Goal: Task Accomplishment & Management: Complete application form

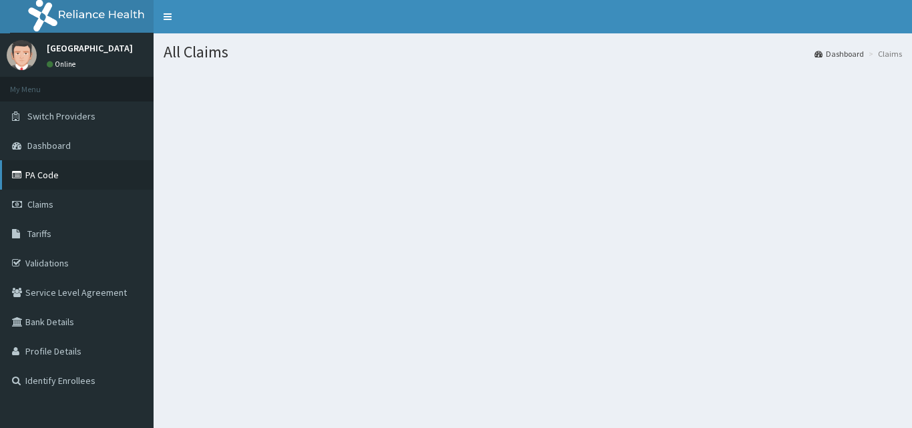
click at [54, 174] on link "PA Code" at bounding box center [77, 174] width 154 height 29
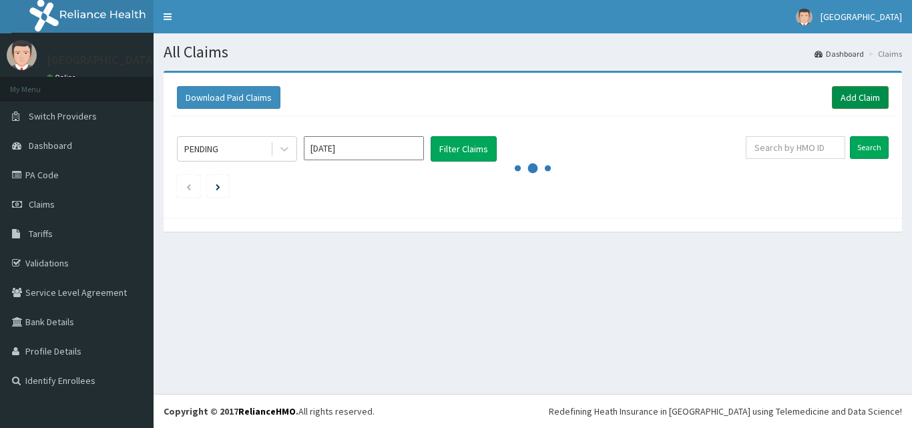
click at [851, 104] on link "Add Claim" at bounding box center [860, 97] width 57 height 23
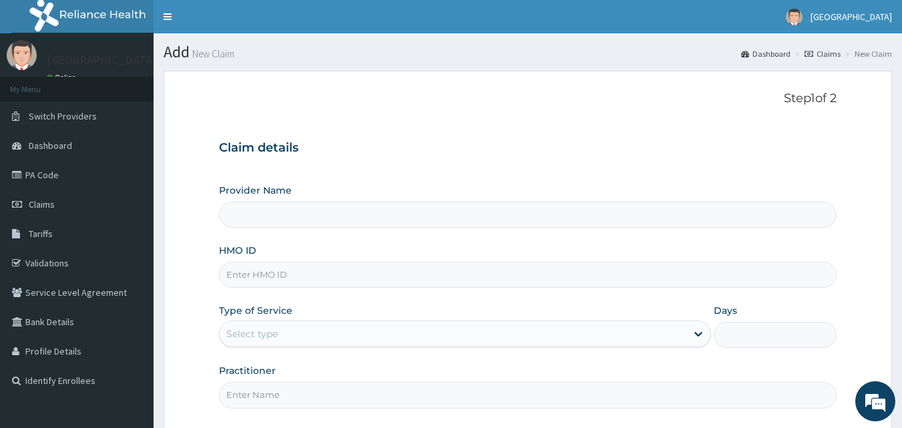
type input "Peaceful Health Hospital"
click at [278, 268] on input "HMO ID" at bounding box center [528, 275] width 618 height 26
paste input "BFL/10103/A"
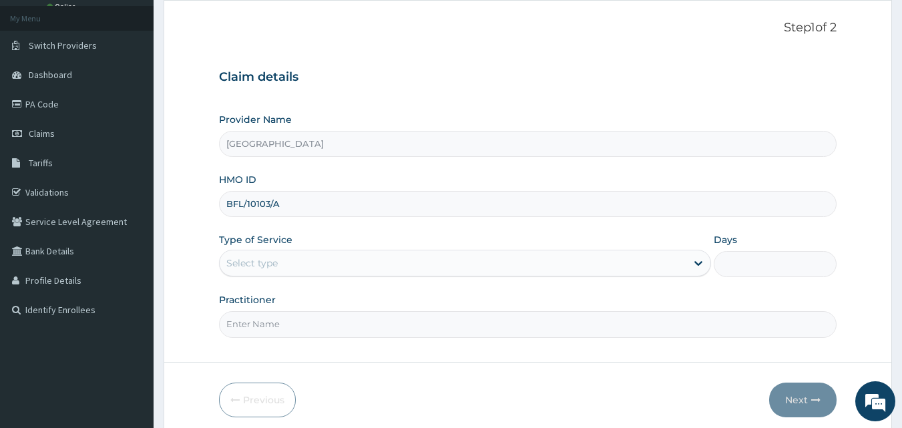
scroll to position [84, 0]
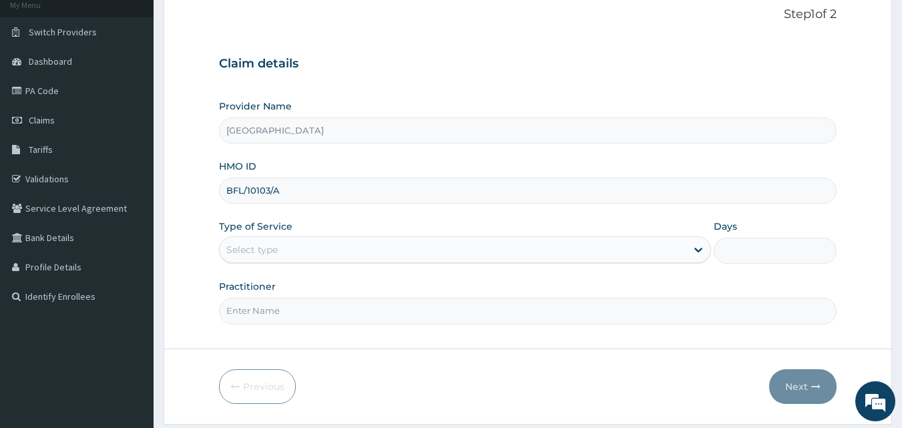
type input "BFL/10103/A"
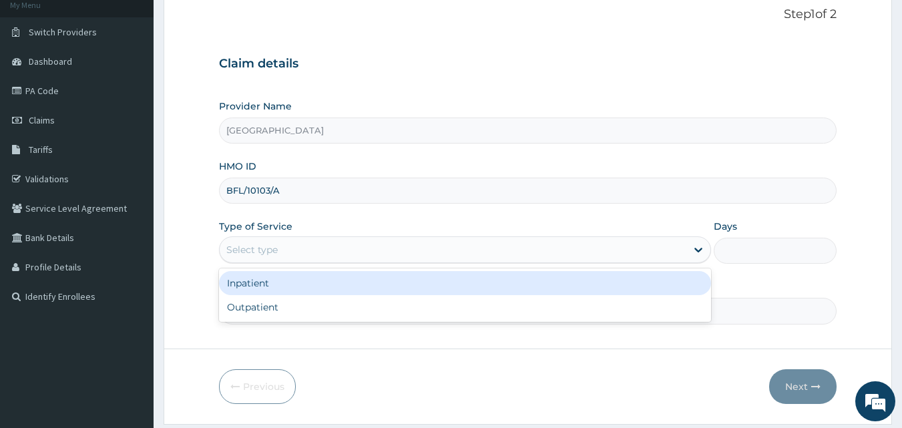
click at [367, 250] on div "Select type" at bounding box center [453, 249] width 467 height 21
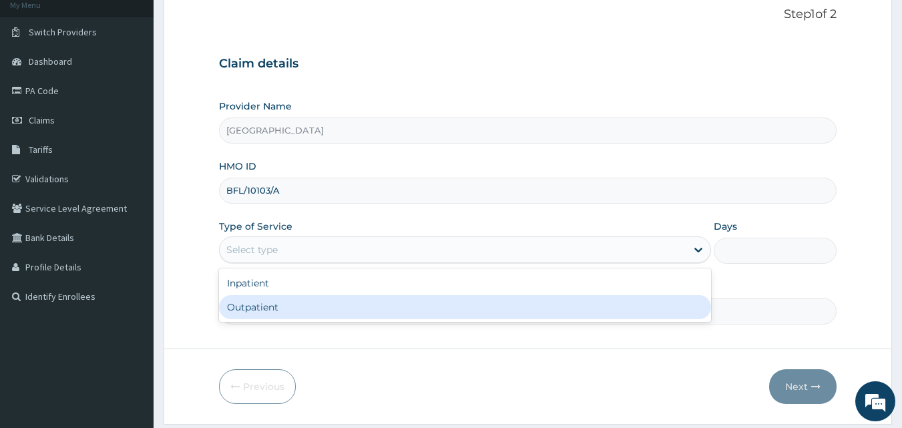
click at [280, 304] on div "Outpatient" at bounding box center [465, 307] width 492 height 24
type input "1"
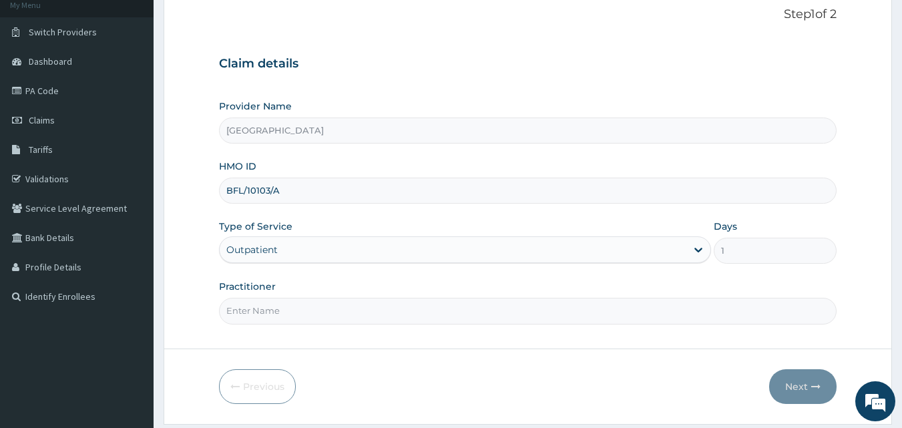
click at [254, 312] on input "Practitioner" at bounding box center [528, 311] width 618 height 26
type input "DR. ADENIYI"
click at [807, 384] on button "Next" at bounding box center [802, 386] width 67 height 35
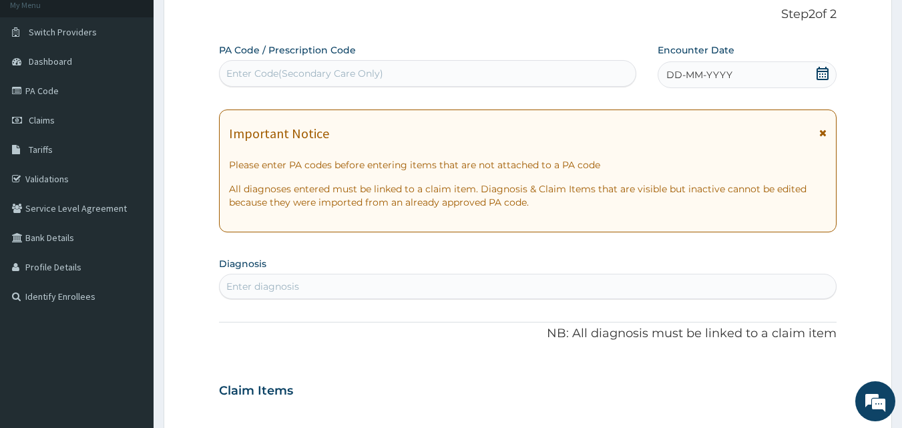
click at [347, 73] on div "Enter Code(Secondary Care Only)" at bounding box center [304, 73] width 157 height 13
paste input "PA/CAC138"
type input "PA/CAC138"
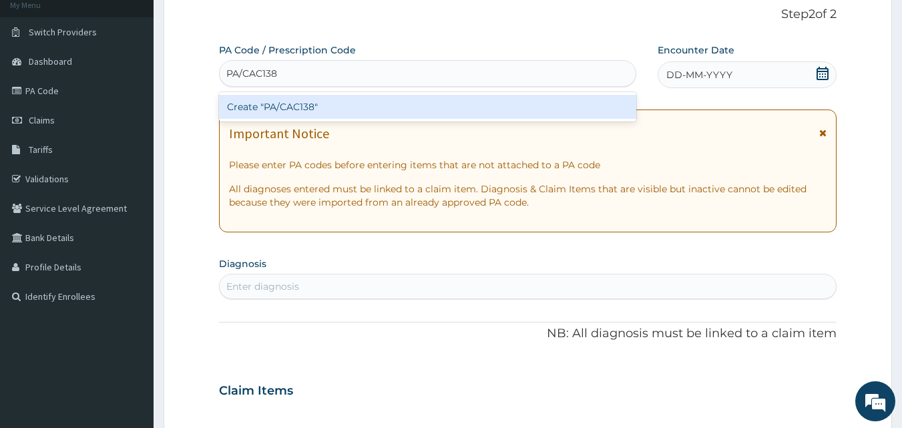
click at [338, 110] on div "Create "PA/CAC138"" at bounding box center [428, 107] width 418 height 24
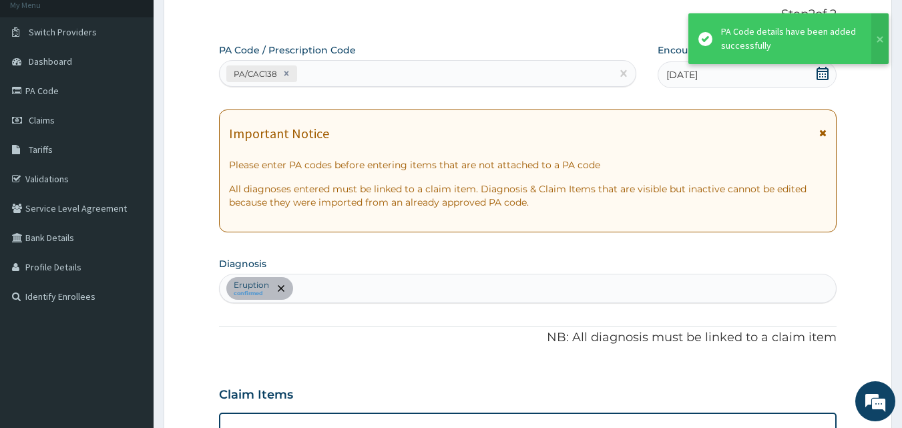
scroll to position [342, 0]
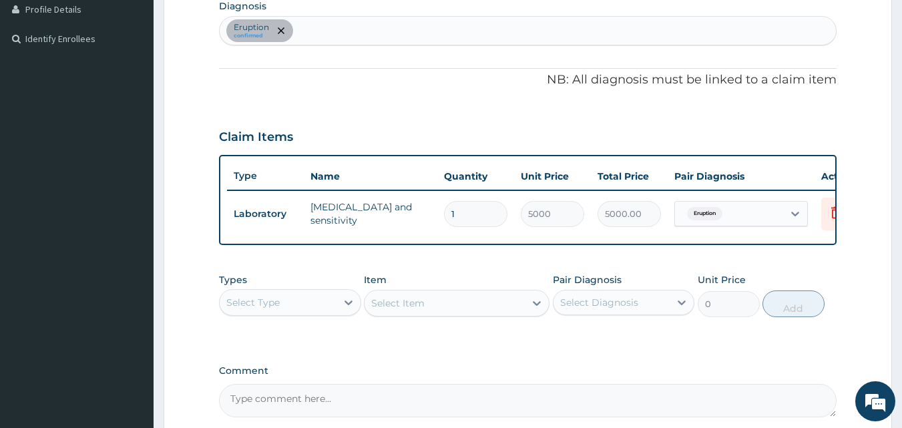
click at [353, 34] on div "Eruption confirmed" at bounding box center [528, 31] width 617 height 28
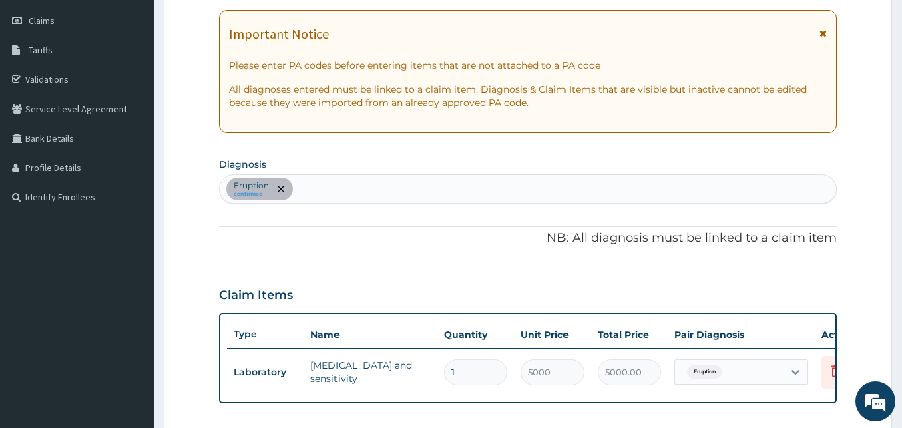
scroll to position [142, 0]
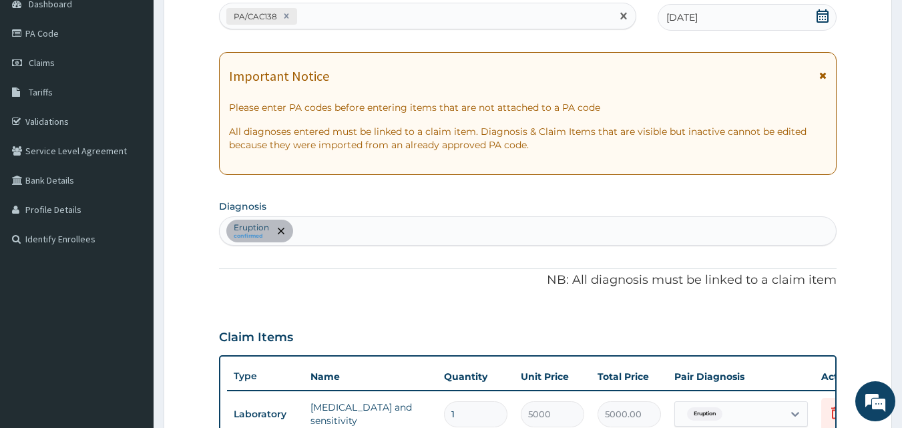
click at [338, 13] on div "PA/CAC138" at bounding box center [416, 16] width 393 height 22
paste input "PA/62371B"
type input "PA/62371B"
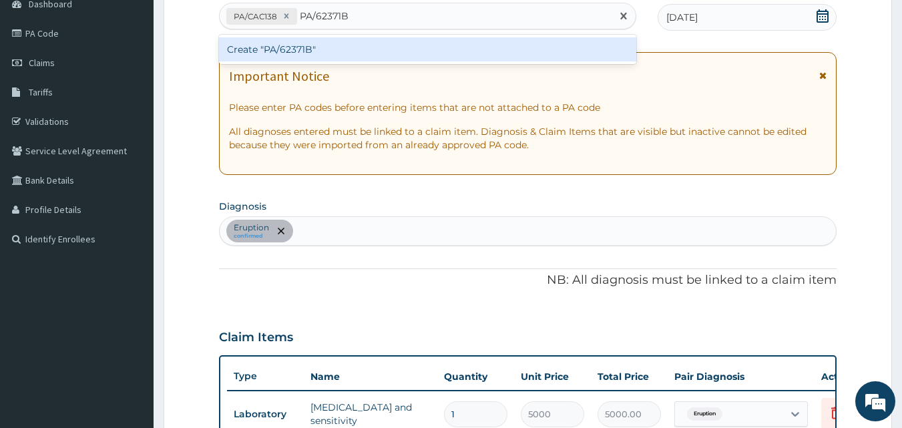
click at [322, 39] on div "Create "PA/62371B"" at bounding box center [428, 49] width 418 height 24
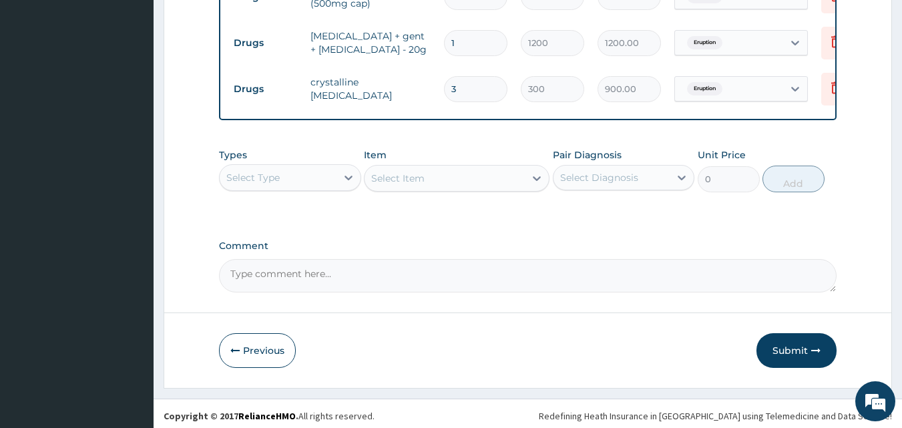
scroll to position [666, 0]
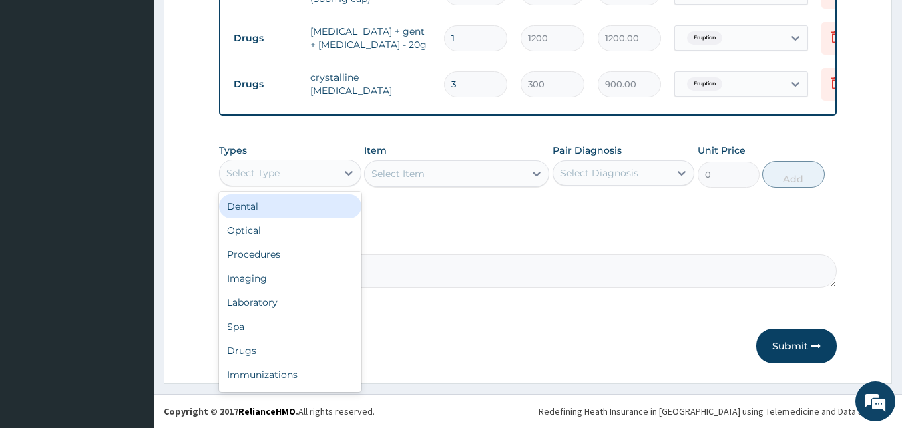
click at [296, 160] on div "Select Type" at bounding box center [290, 173] width 142 height 27
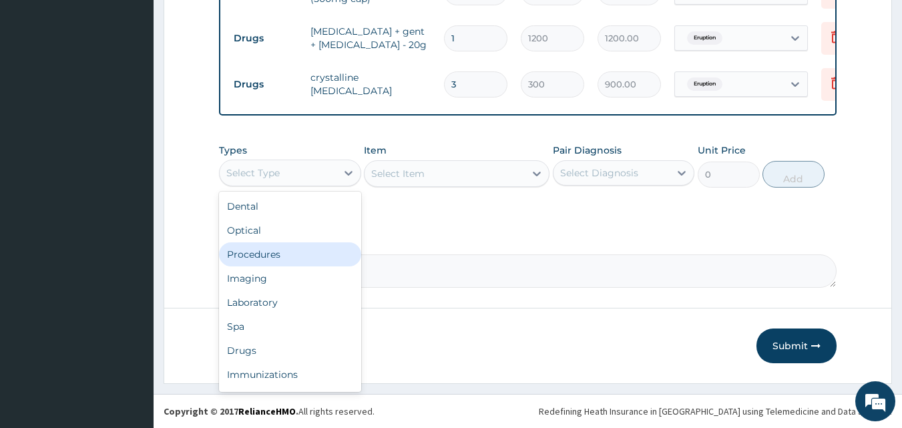
click at [253, 258] on div "Procedures" at bounding box center [290, 254] width 142 height 24
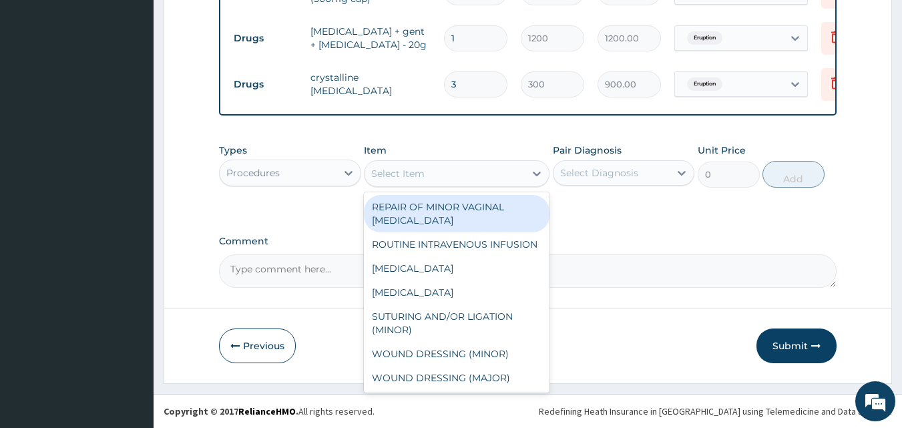
click at [465, 166] on div "Select Item" at bounding box center [445, 173] width 160 height 21
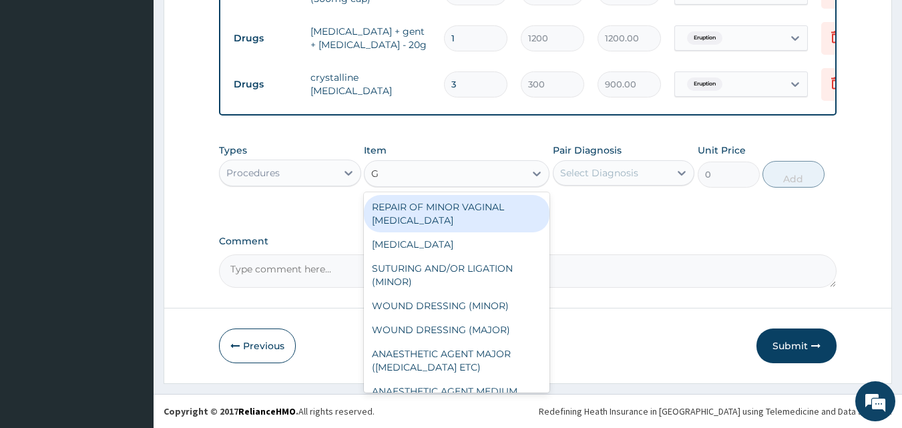
type input "GP"
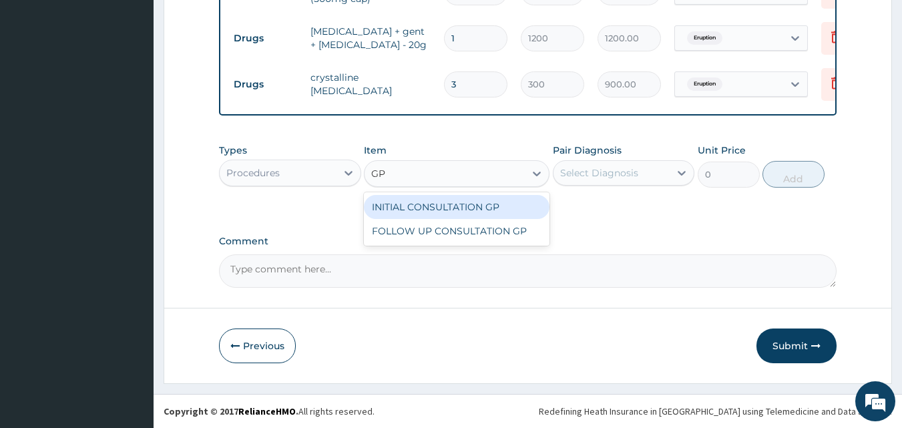
click at [473, 210] on div "INITIAL CONSULTATION GP" at bounding box center [457, 207] width 186 height 24
type input "3500"
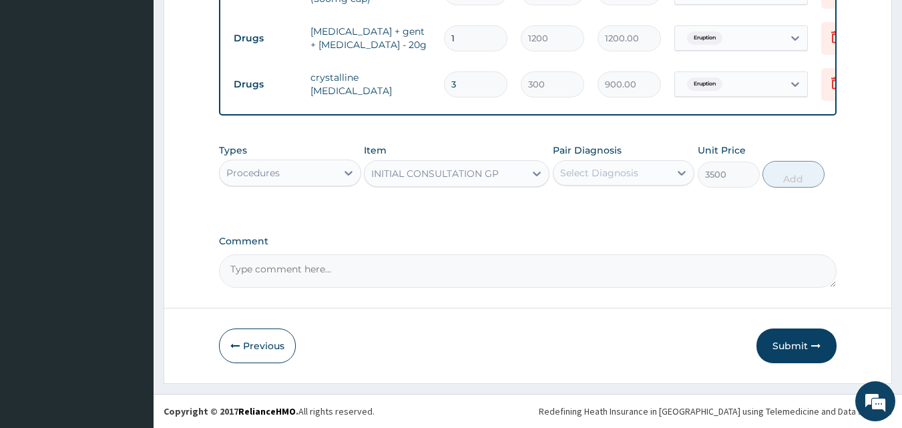
click at [632, 174] on div "Select Diagnosis" at bounding box center [599, 172] width 78 height 13
click at [611, 205] on label "Eruption" at bounding box center [596, 205] width 42 height 13
checkbox input "true"
click at [785, 173] on button "Add" at bounding box center [794, 174] width 62 height 27
type input "0"
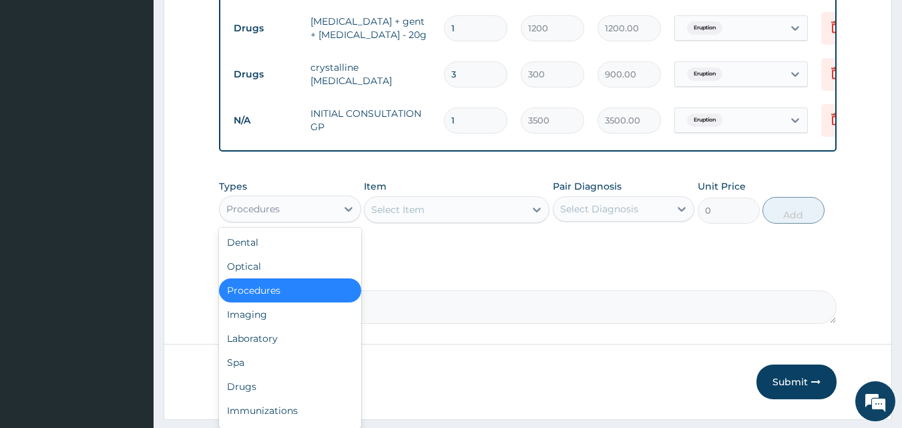
click at [294, 214] on div "Procedures" at bounding box center [278, 208] width 117 height 21
click at [256, 343] on div "Laboratory" at bounding box center [290, 339] width 142 height 24
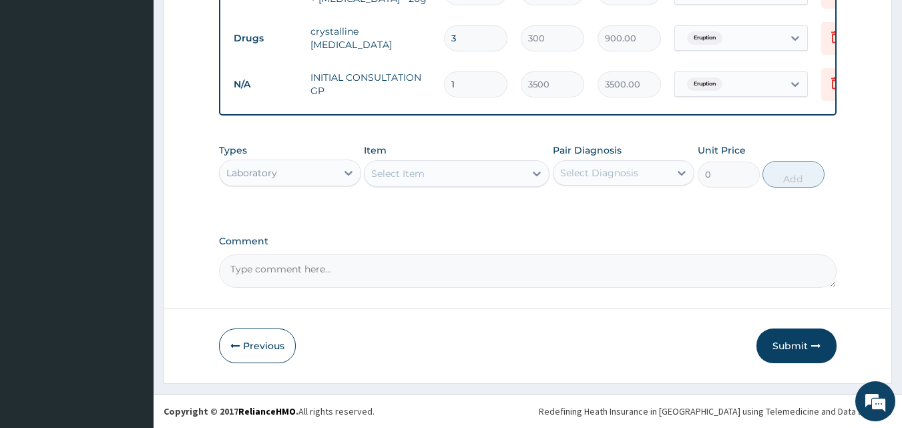
scroll to position [712, 0]
click at [493, 174] on div "Select Item" at bounding box center [445, 173] width 160 height 21
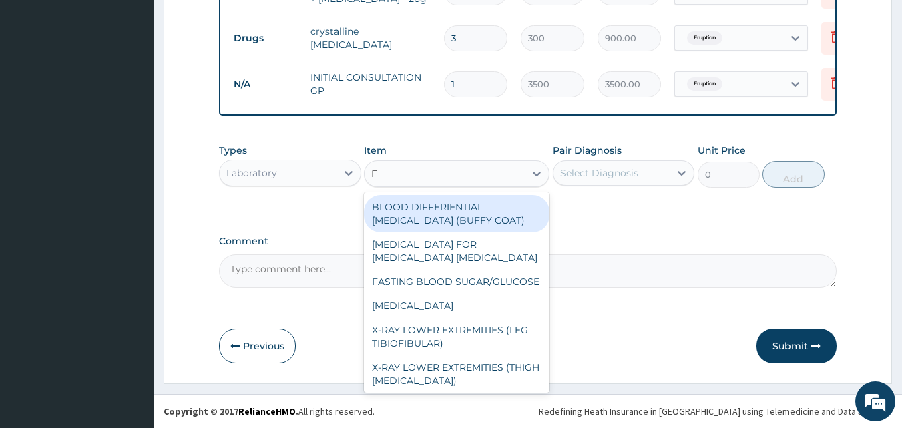
type input "FU"
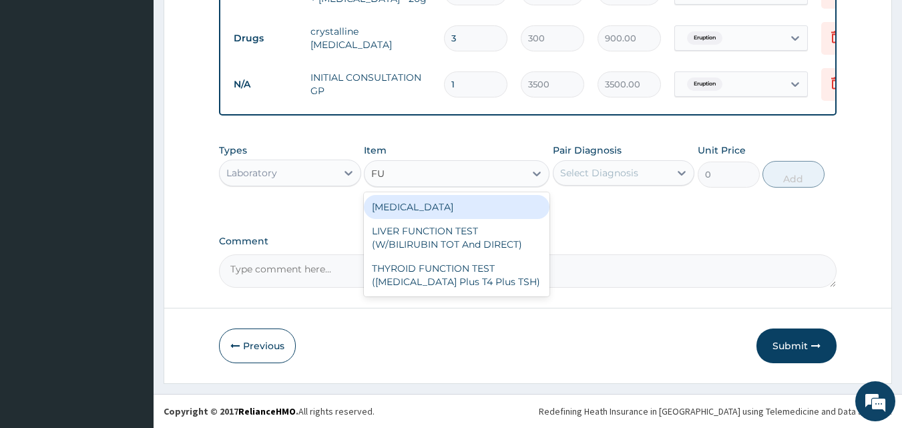
click at [482, 204] on div "FULL BLOOD COUNT" at bounding box center [457, 207] width 186 height 24
type input "3800"
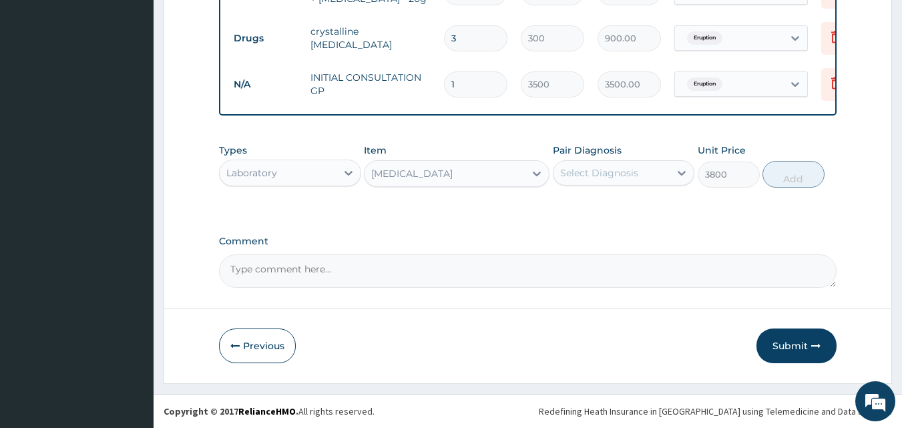
click at [601, 176] on div "Select Diagnosis" at bounding box center [599, 172] width 78 height 13
click at [578, 212] on div "Eruption" at bounding box center [624, 207] width 142 height 27
checkbox input "true"
click at [792, 174] on button "Add" at bounding box center [794, 174] width 62 height 27
type input "0"
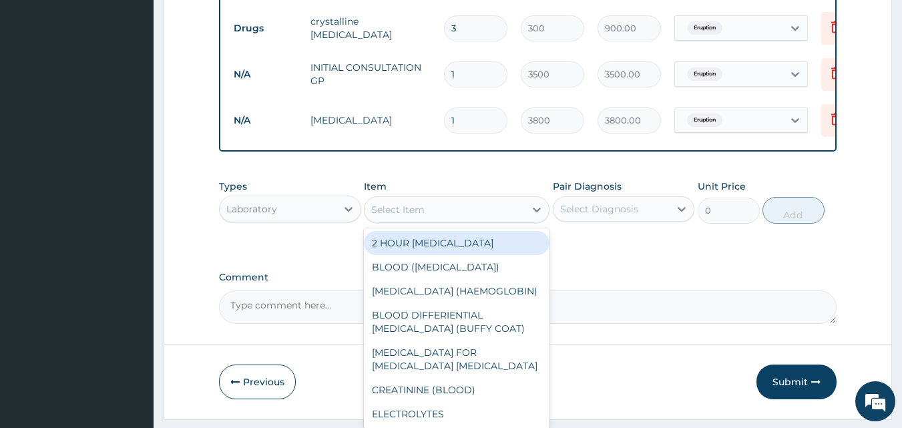
click at [397, 216] on div "Select Item" at bounding box center [397, 209] width 53 height 13
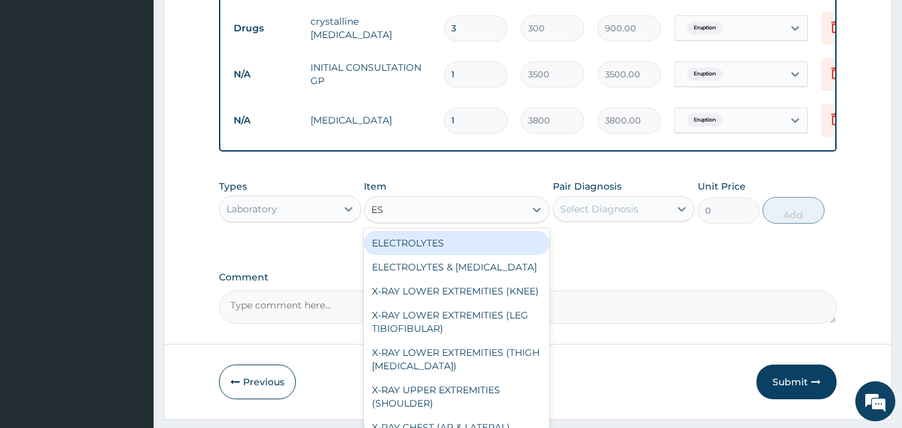
type input "ESR"
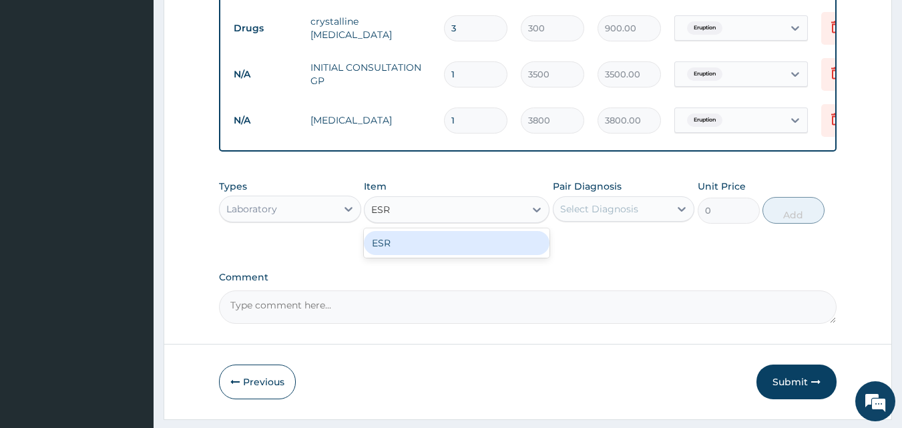
click at [412, 251] on div "ESR" at bounding box center [457, 243] width 186 height 24
type input "3000"
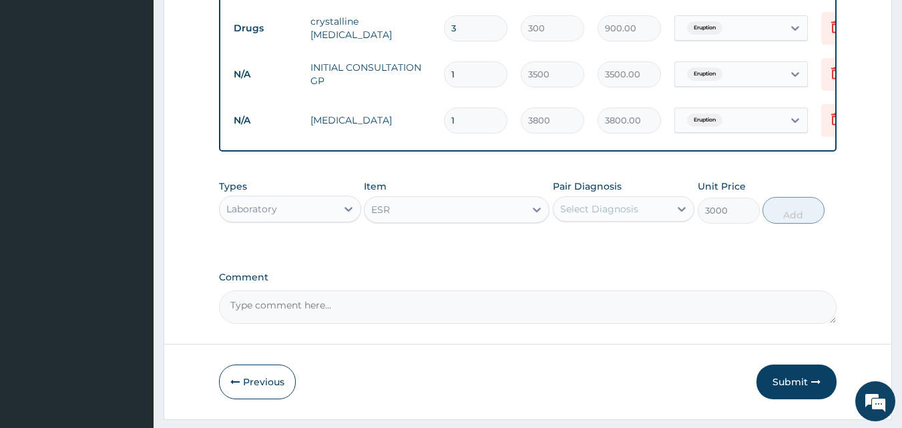
click at [604, 220] on div "Select Diagnosis" at bounding box center [612, 208] width 117 height 21
click at [582, 257] on div "Eruption" at bounding box center [624, 243] width 142 height 27
checkbox input "true"
click at [794, 218] on button "Add" at bounding box center [794, 210] width 62 height 27
type input "0"
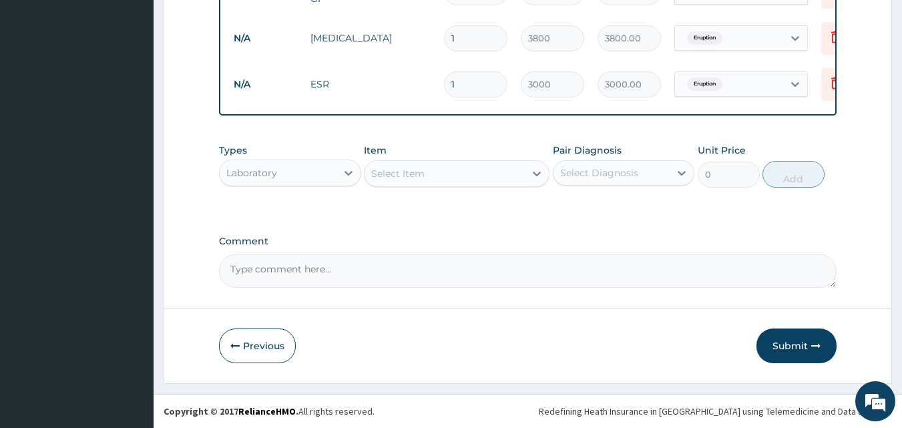
scroll to position [804, 0]
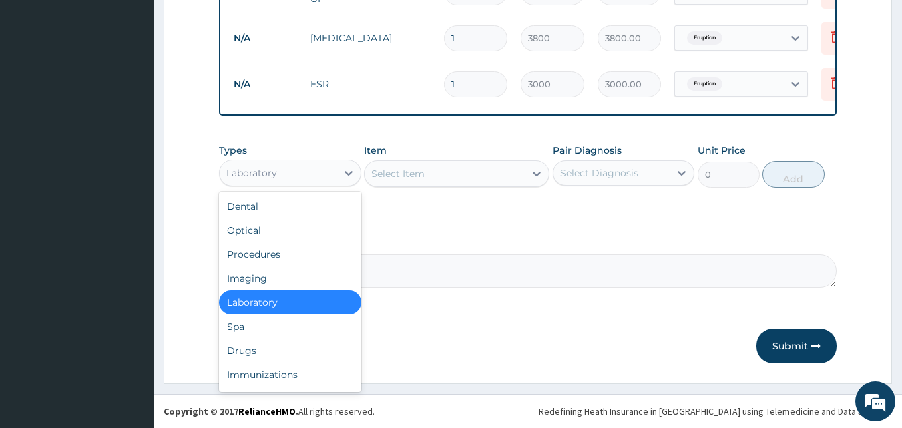
click at [302, 174] on div "Laboratory" at bounding box center [278, 172] width 117 height 21
click at [246, 347] on div "Drugs" at bounding box center [290, 351] width 142 height 24
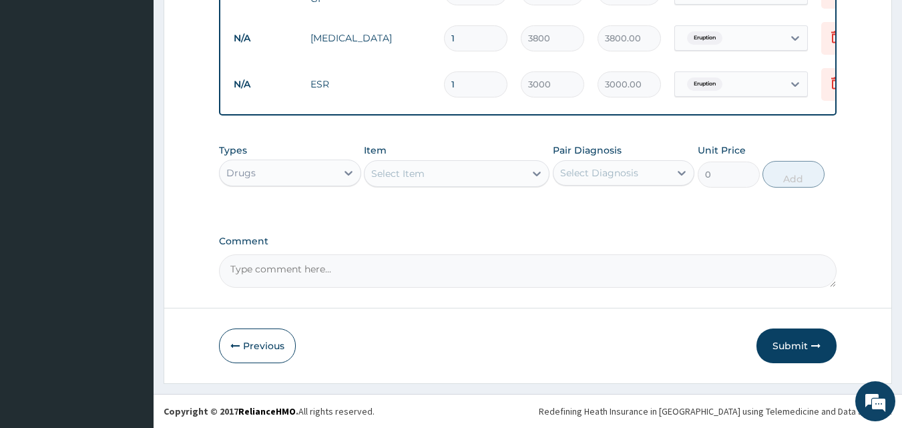
click at [411, 170] on div "Select Item" at bounding box center [397, 173] width 53 height 13
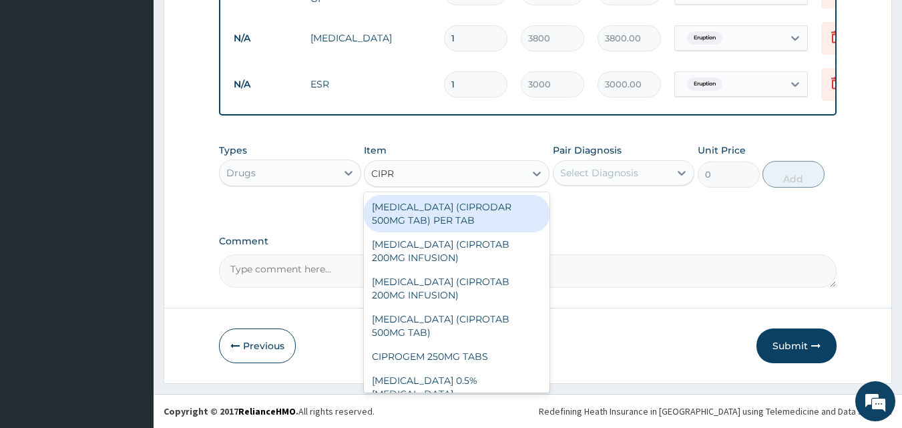
type input "CIPRO"
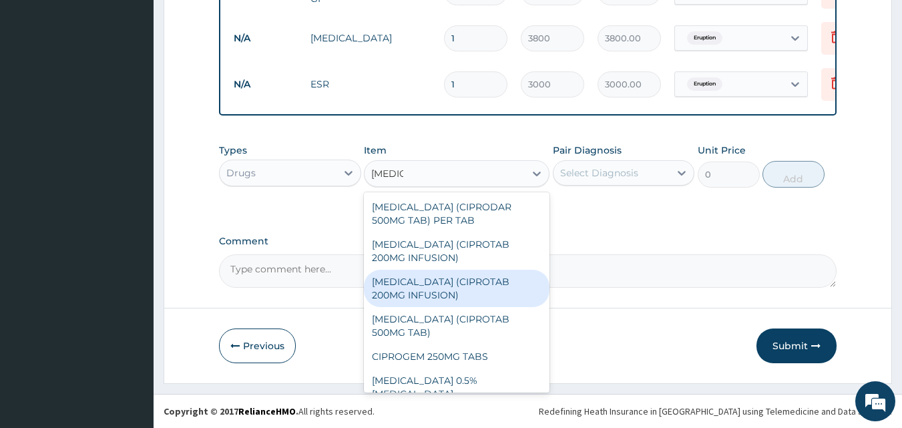
click at [487, 292] on div "CIPROFLOXACIN (CIPROTAB 200MG INFUSION)" at bounding box center [457, 288] width 186 height 37
type input "900"
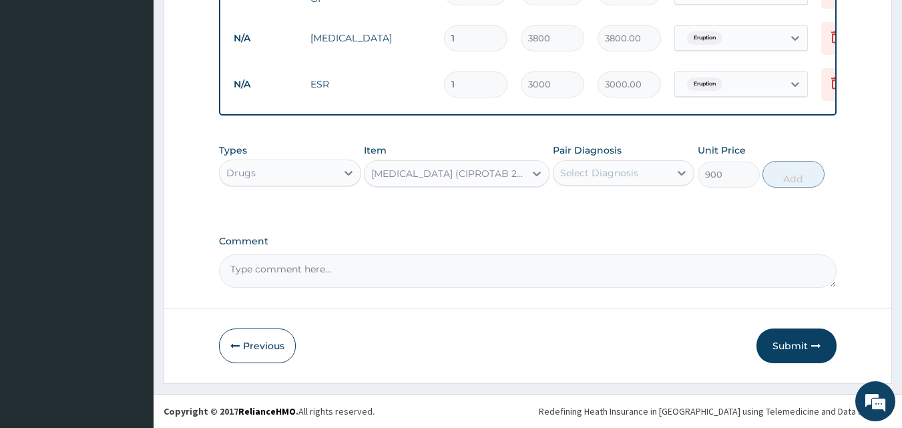
click at [603, 169] on div "Select Diagnosis" at bounding box center [599, 172] width 78 height 13
click at [585, 202] on label "Eruption" at bounding box center [596, 205] width 42 height 13
checkbox input "true"
click at [783, 178] on button "Add" at bounding box center [794, 174] width 62 height 27
type input "0"
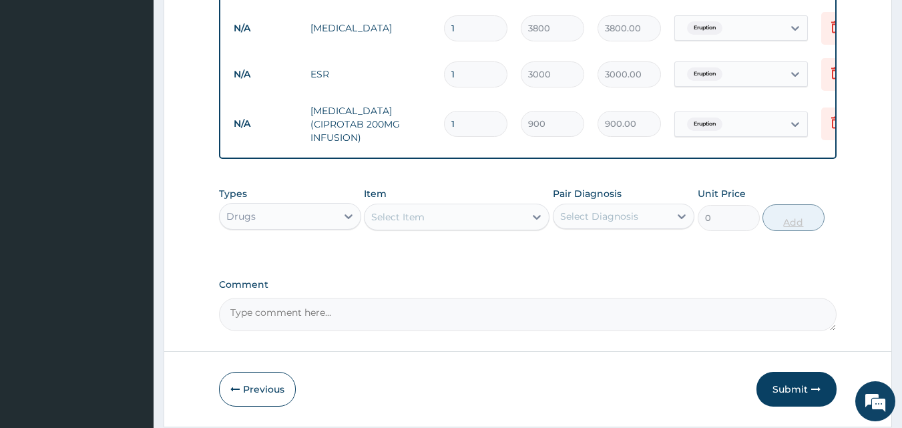
type input "0.00"
type input "3"
type input "2700.00"
type input "3"
click at [481, 228] on div "Select Item" at bounding box center [445, 216] width 160 height 21
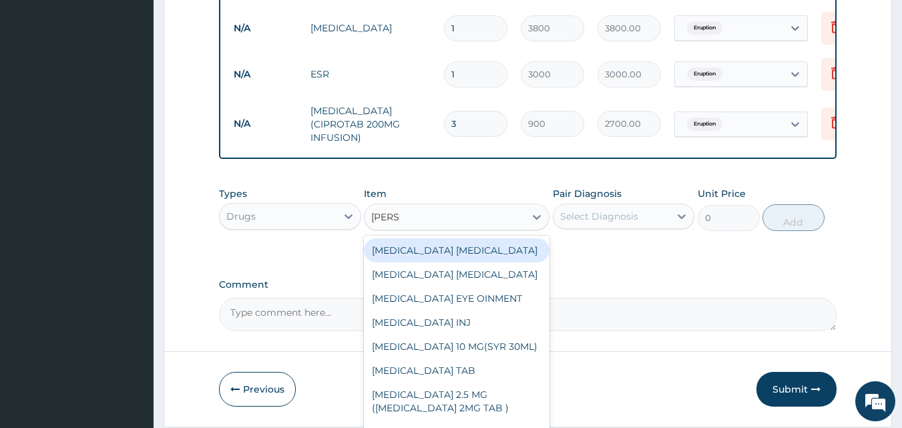
type input "LORAT"
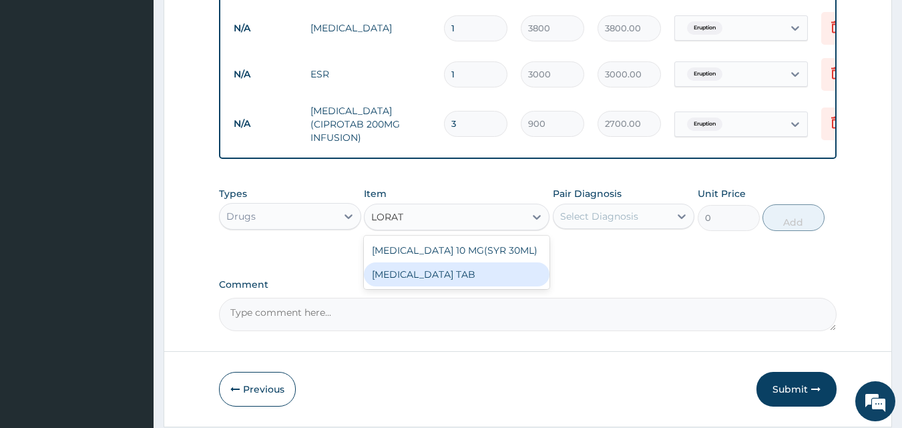
click at [479, 280] on div "LORATADINE TAB" at bounding box center [457, 274] width 186 height 24
type input "100"
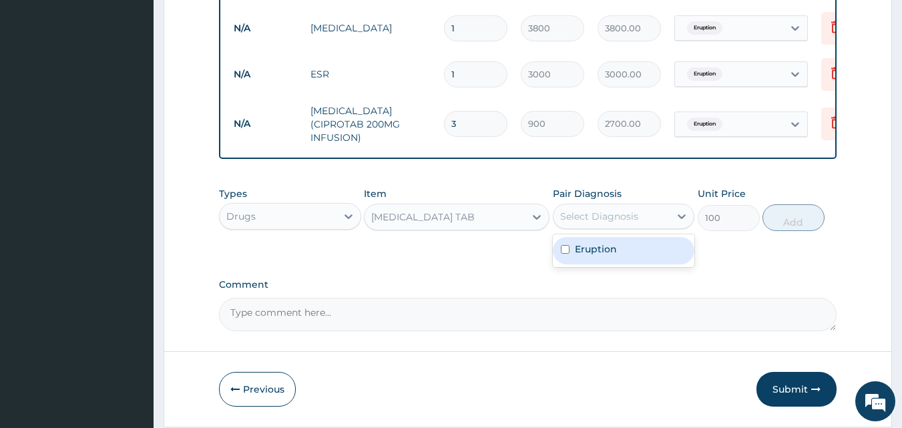
click at [595, 223] on div "Select Diagnosis" at bounding box center [599, 216] width 78 height 13
click at [585, 256] on label "Eruption" at bounding box center [596, 248] width 42 height 13
checkbox input "true"
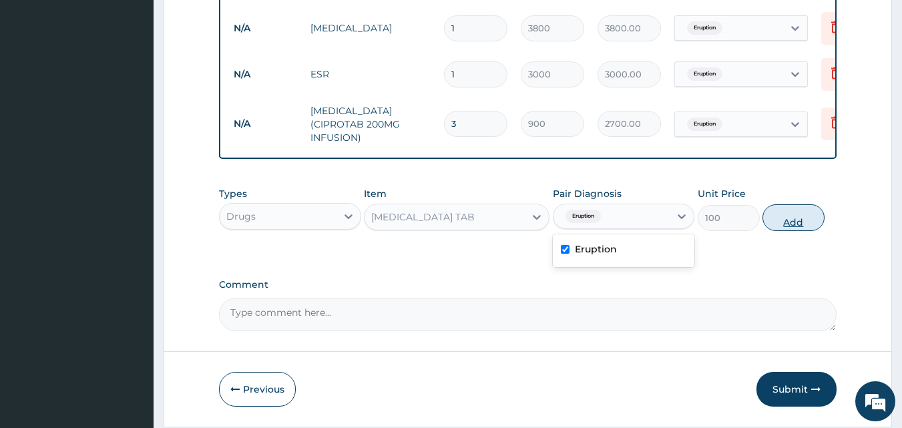
click at [783, 231] on button "Add" at bounding box center [794, 217] width 62 height 27
type input "0"
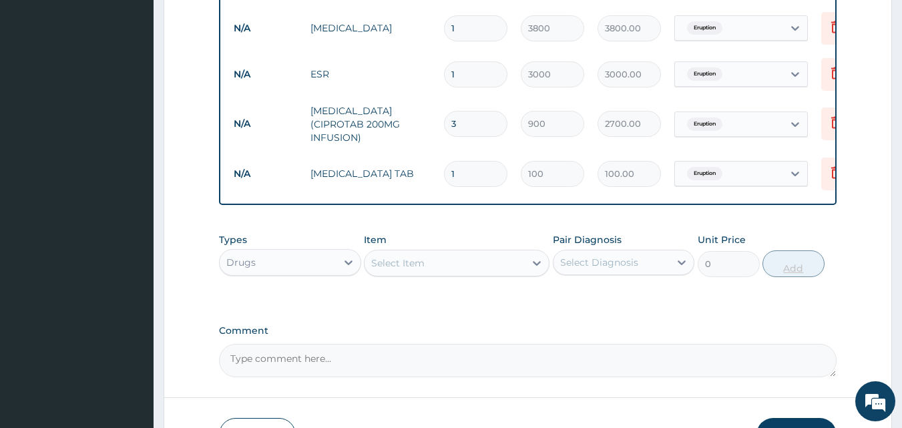
type input "0.00"
type input "7"
type input "700.00"
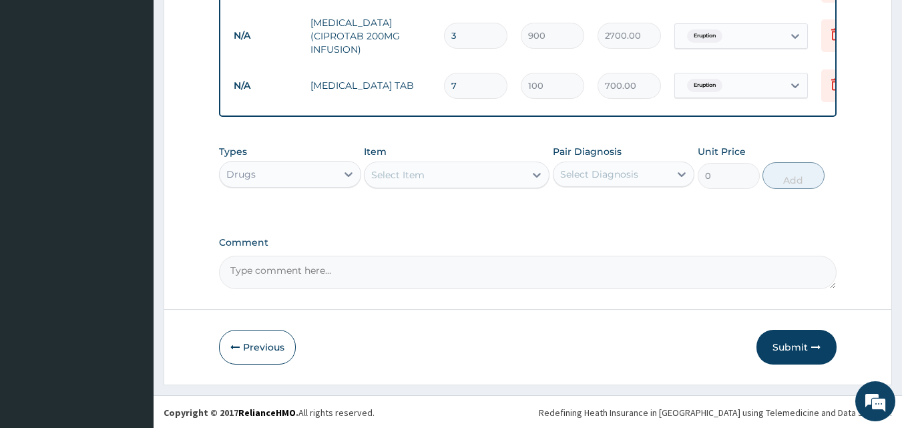
scroll to position [904, 0]
type input "7"
click at [797, 351] on button "Submit" at bounding box center [797, 346] width 80 height 35
